Goal: Obtain resource: Obtain resource

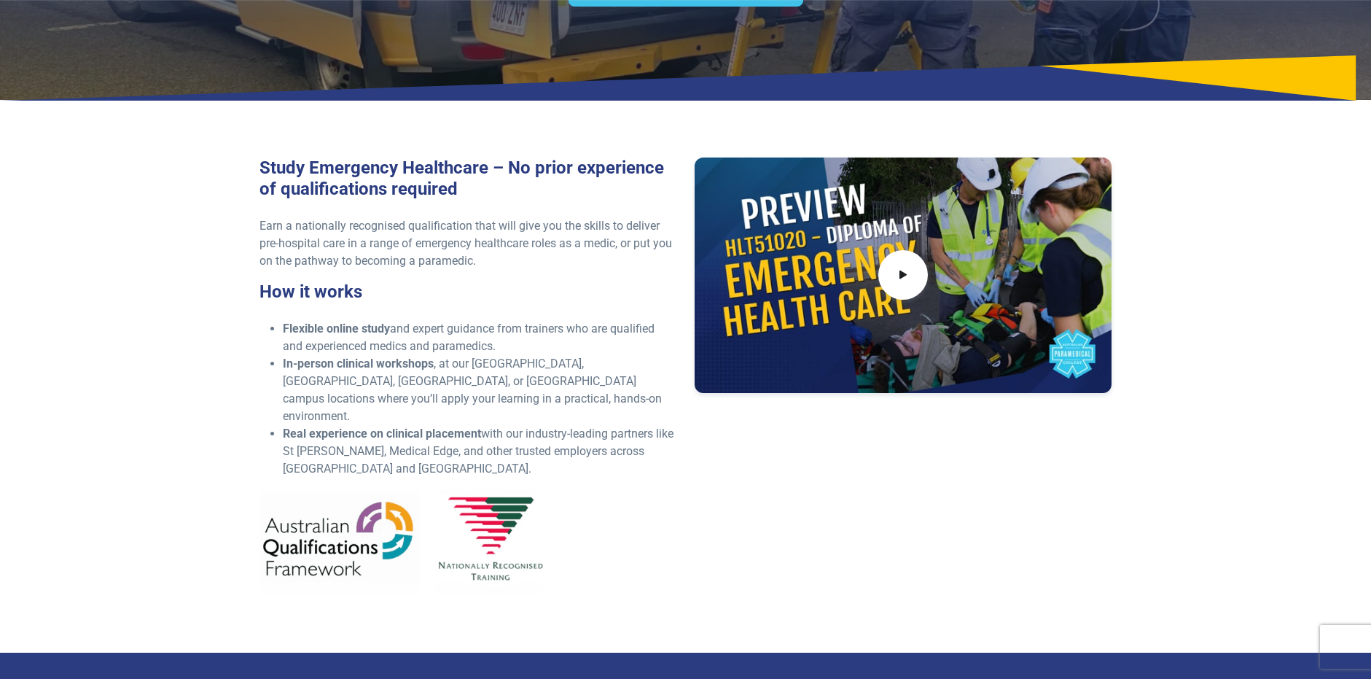
scroll to position [146, 0]
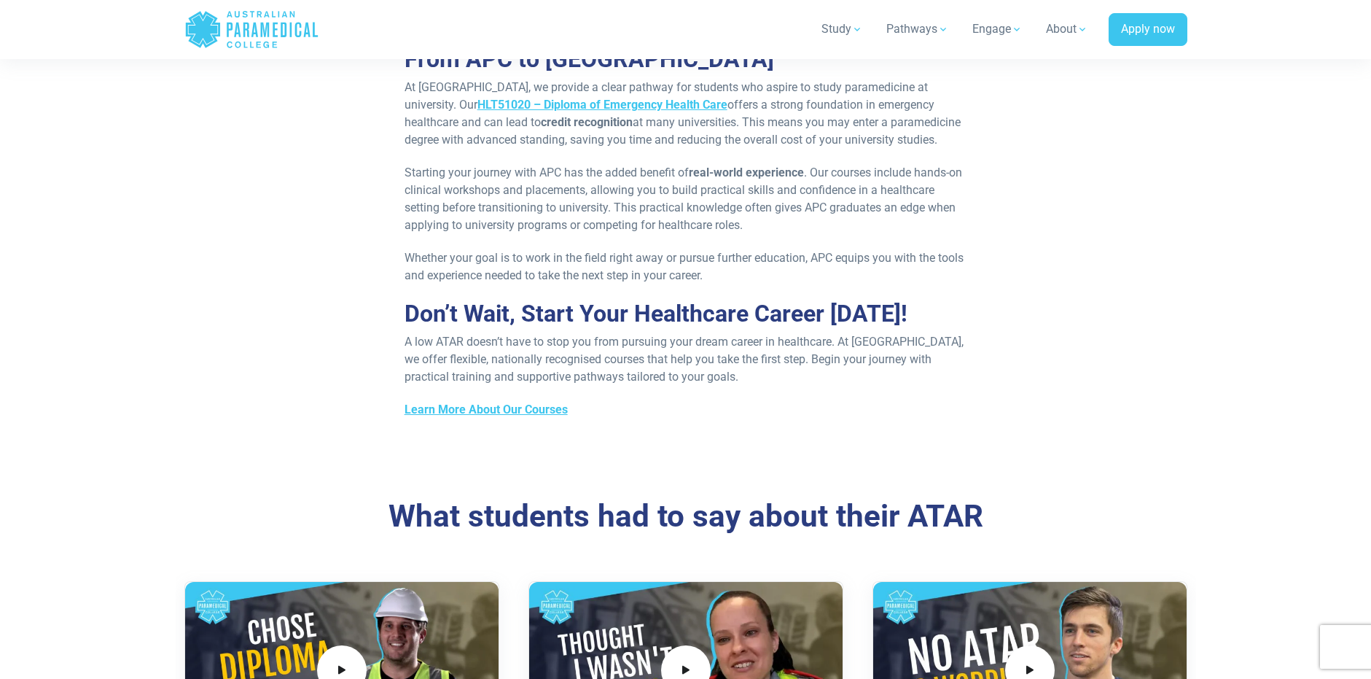
scroll to position [1385, 0]
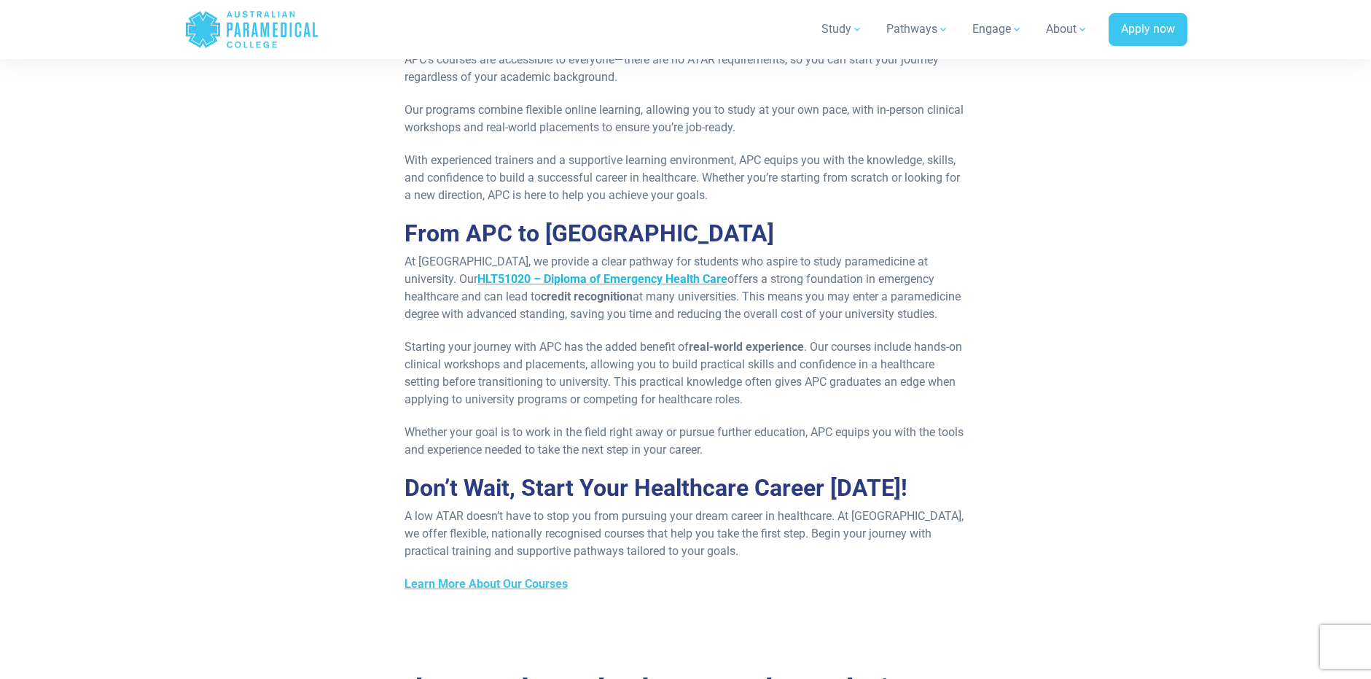
click at [670, 286] on strong "HLT51020 – Diploma of Emergency Health Care" at bounding box center [603, 279] width 250 height 14
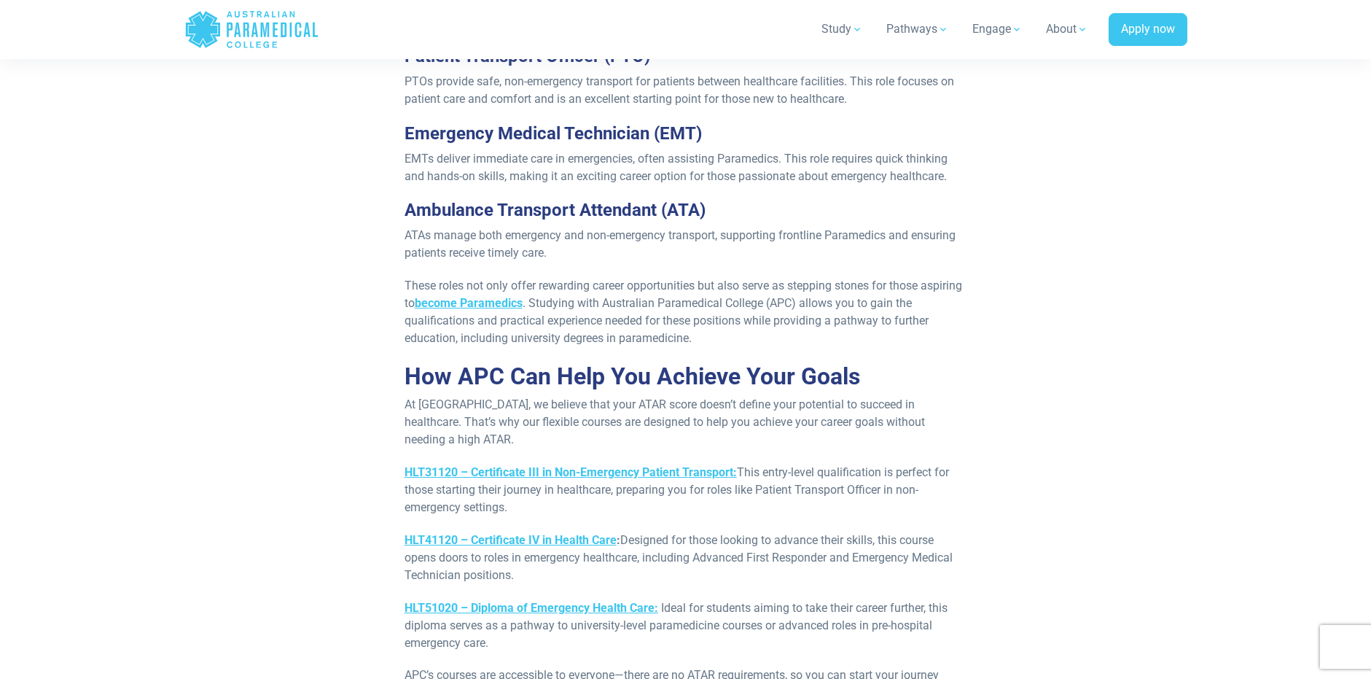
scroll to position [875, 0]
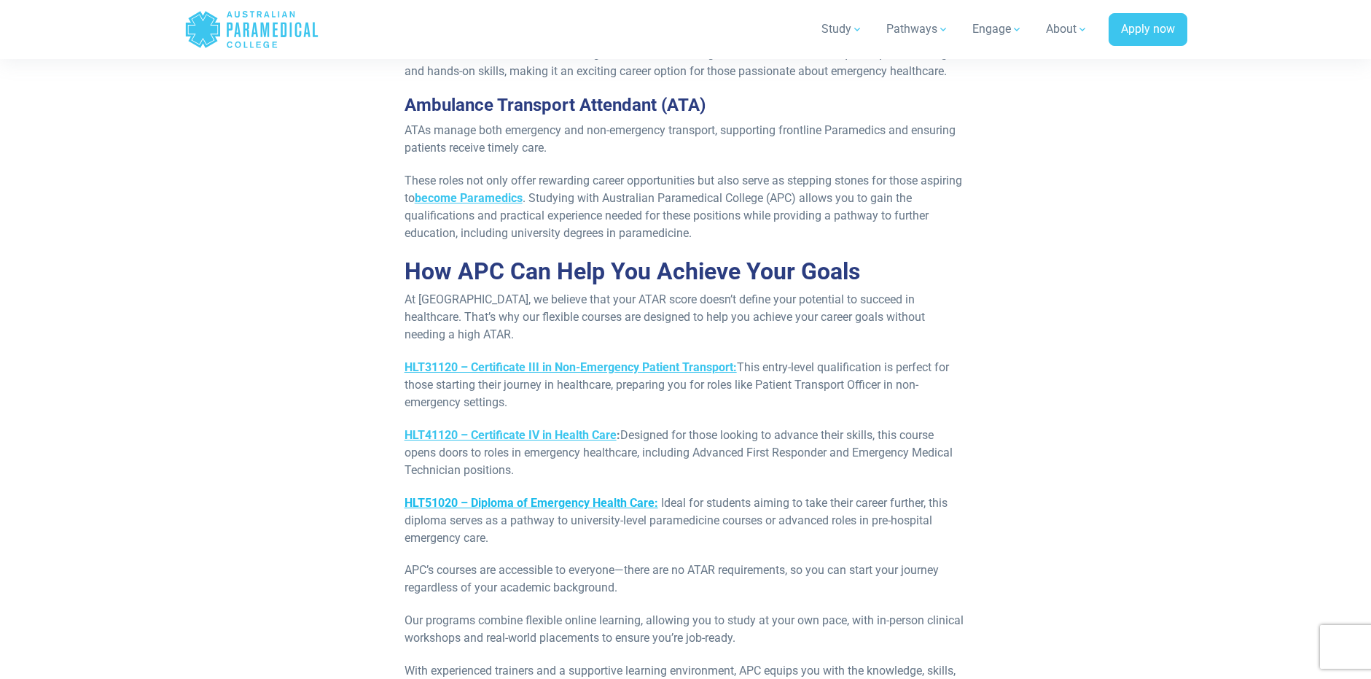
click at [556, 510] on link "HLT51020 – Diploma of Emergency Health Care:" at bounding box center [532, 503] width 254 height 14
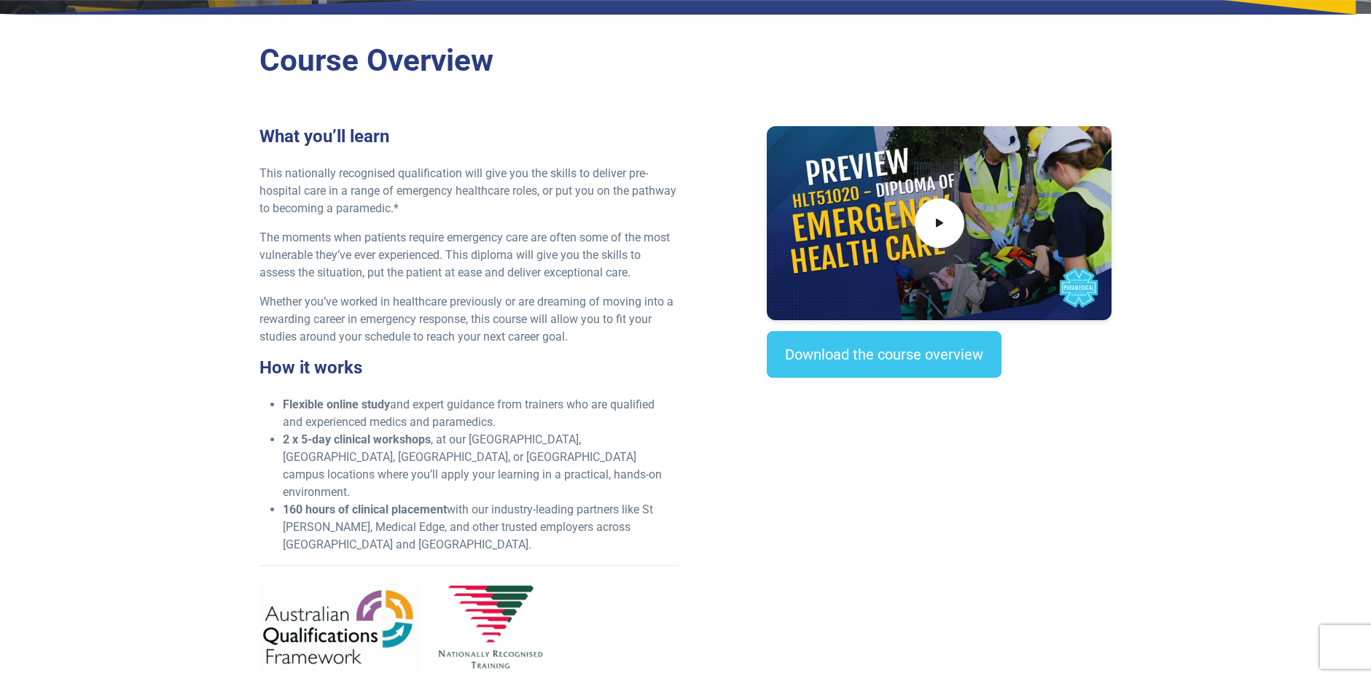
scroll to position [365, 0]
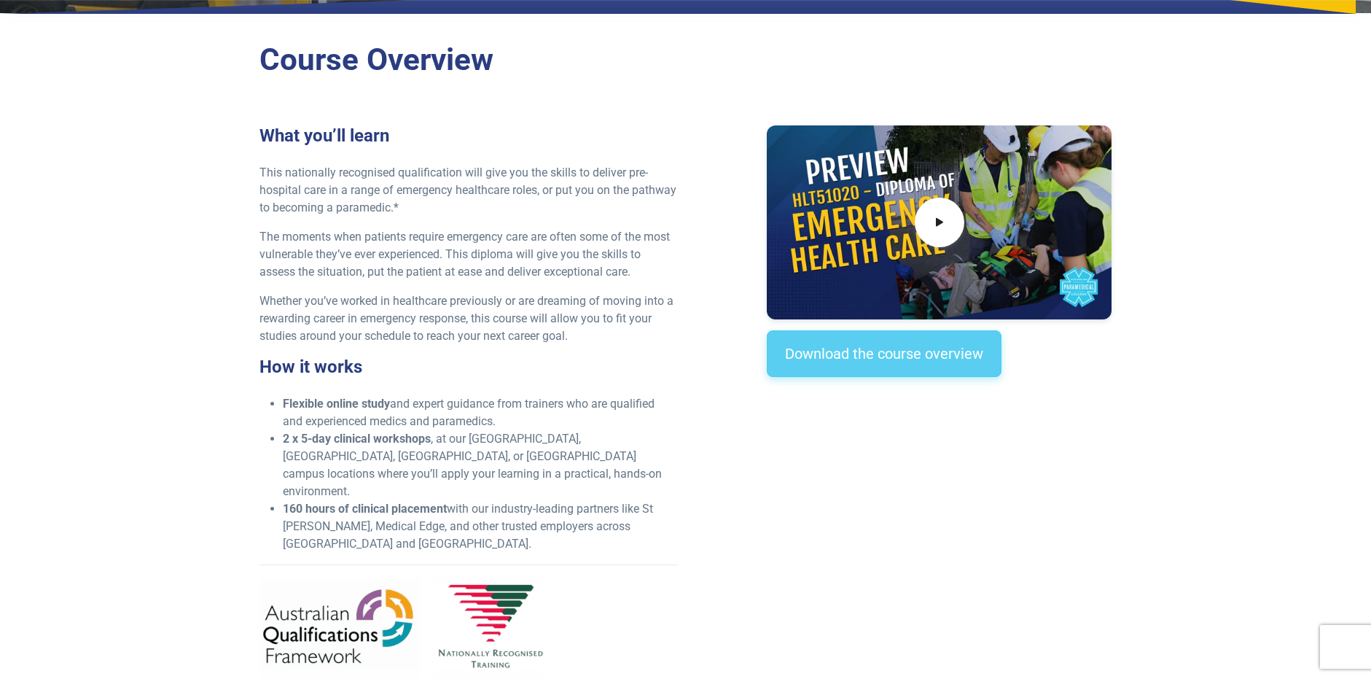
click at [960, 359] on link "Download the course overview" at bounding box center [884, 353] width 235 height 47
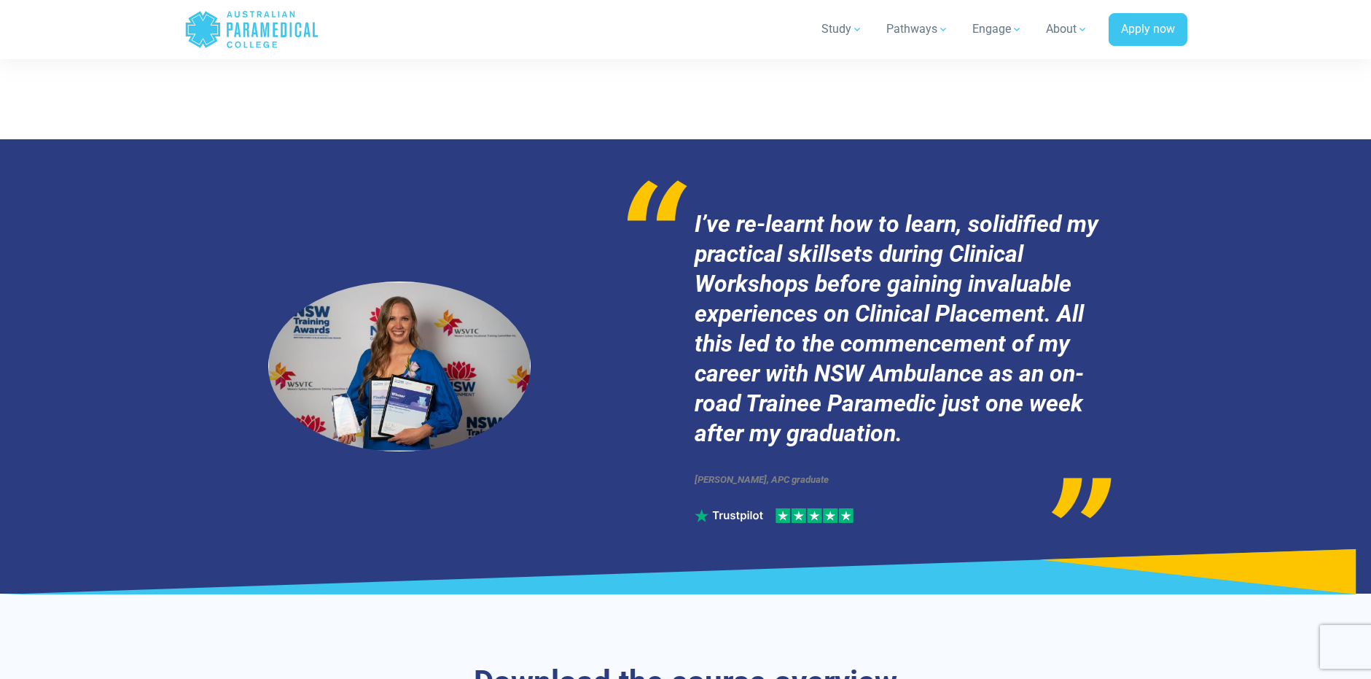
scroll to position [7101, 0]
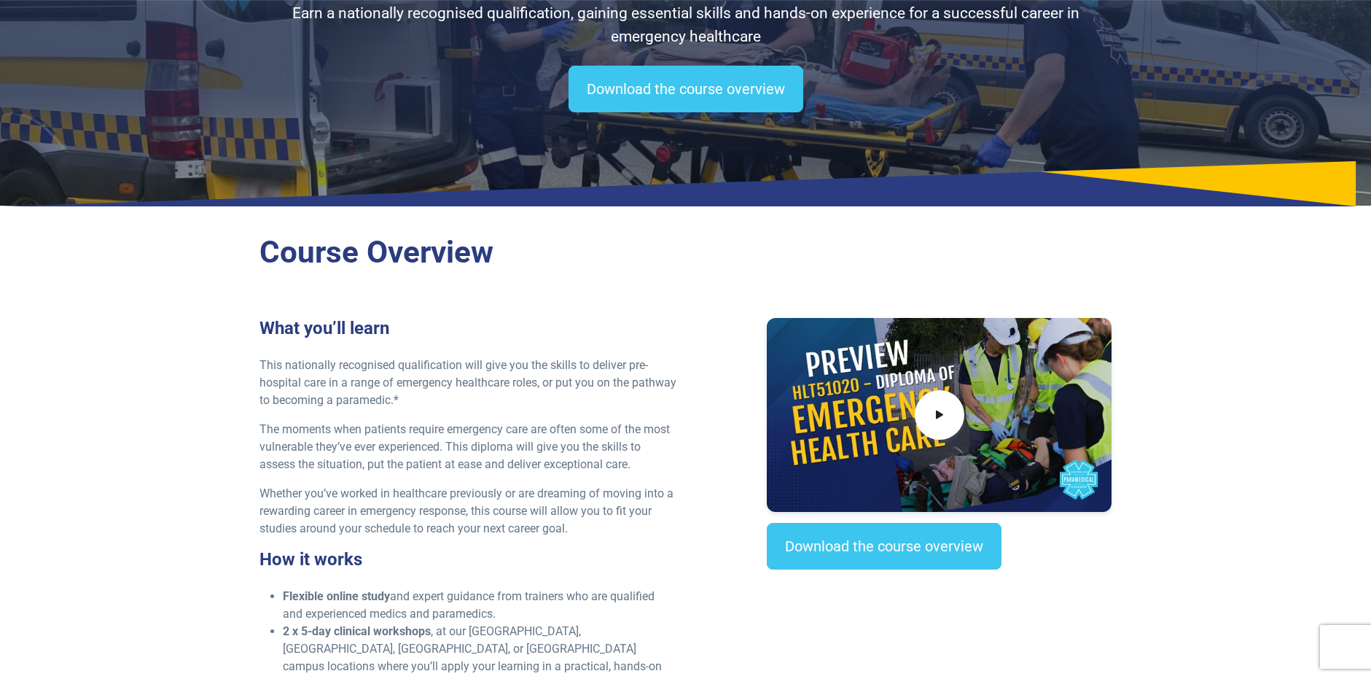
scroll to position [292, 0]
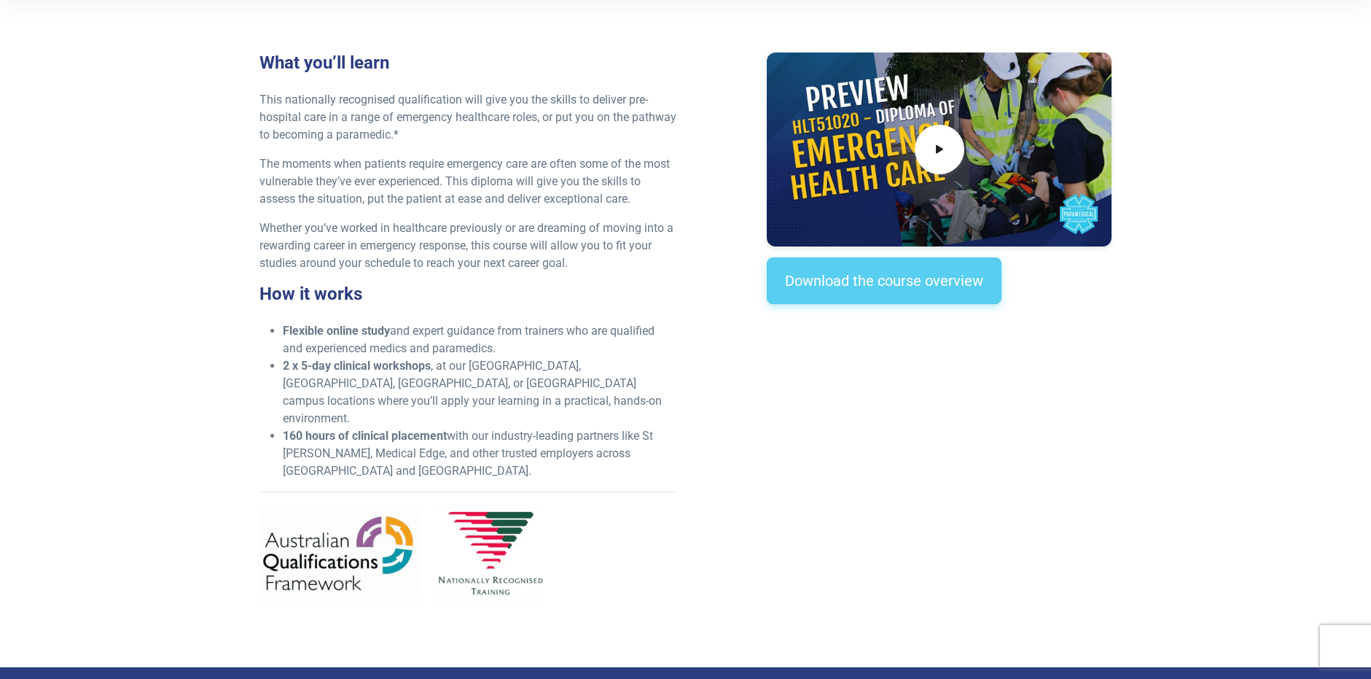
click at [844, 261] on link "Download the course overview" at bounding box center [884, 280] width 235 height 47
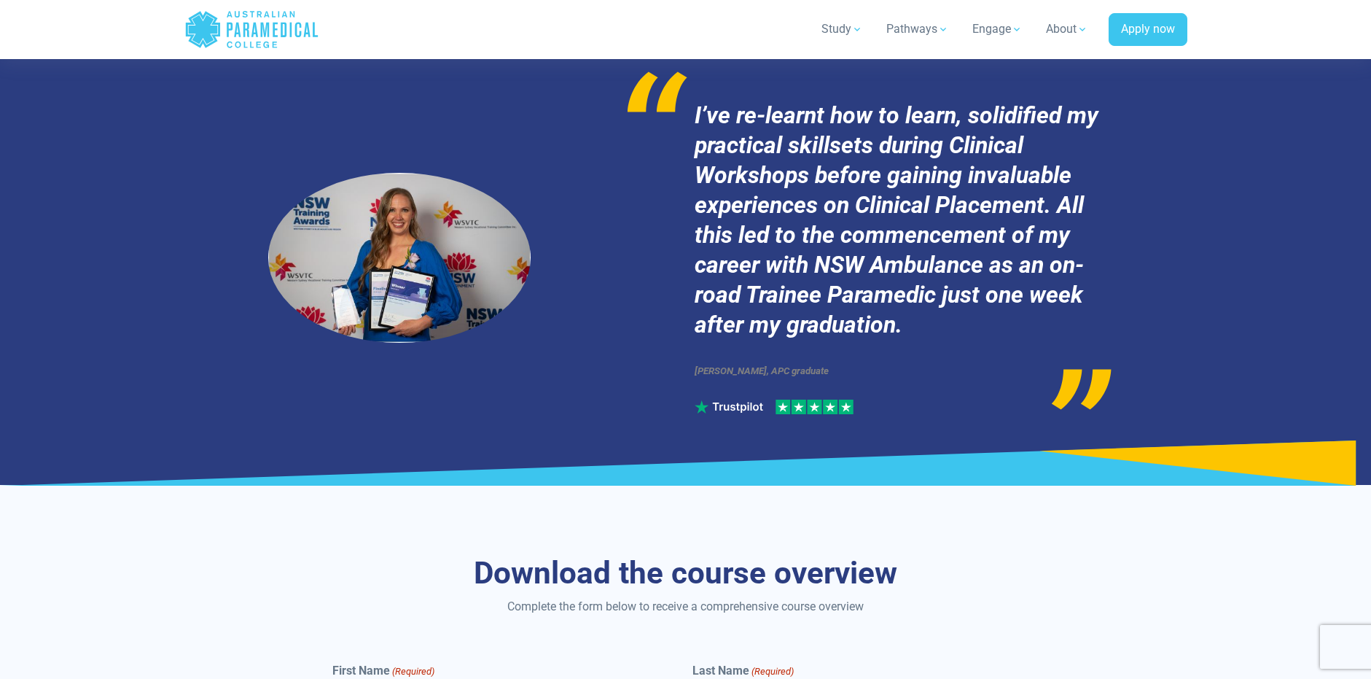
scroll to position [7174, 0]
